Goal: Navigation & Orientation: Go to known website

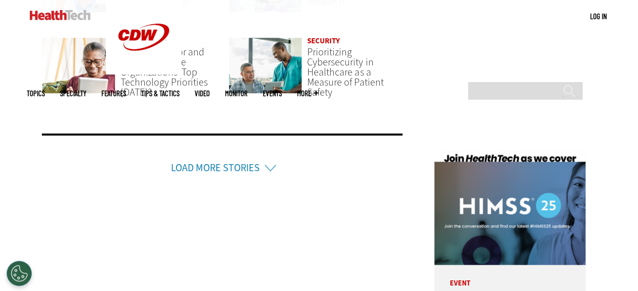
scroll to position [2635, 0]
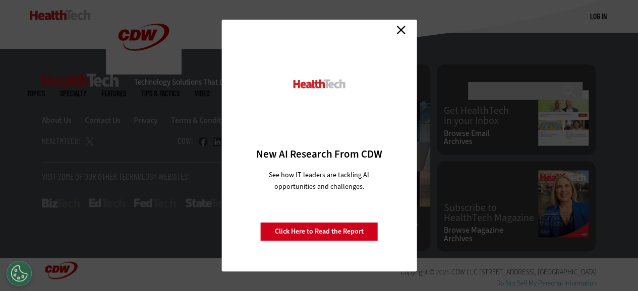
click at [404, 27] on link "Close" at bounding box center [400, 29] width 15 height 15
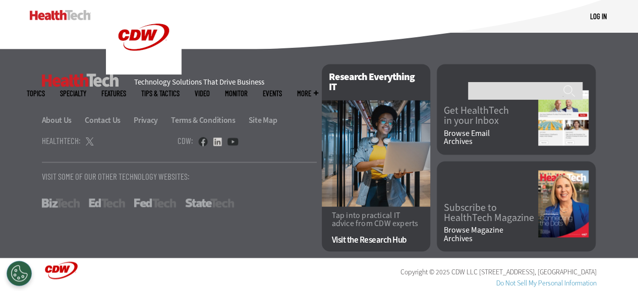
click at [216, 141] on link at bounding box center [217, 141] width 9 height 9
click at [34, 22] on link at bounding box center [60, 15] width 61 height 30
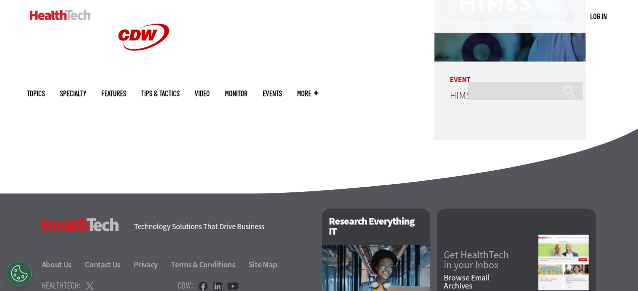
scroll to position [2635, 0]
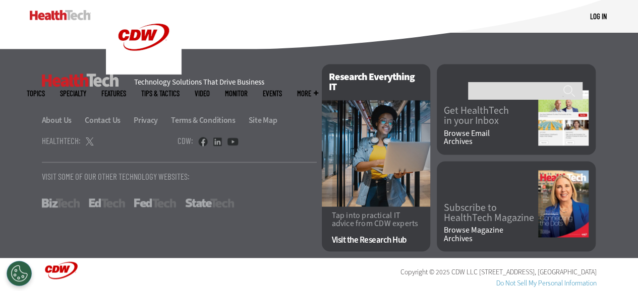
click at [60, 267] on link at bounding box center [125, 271] width 166 height 18
